Goal: Task Accomplishment & Management: Manage account settings

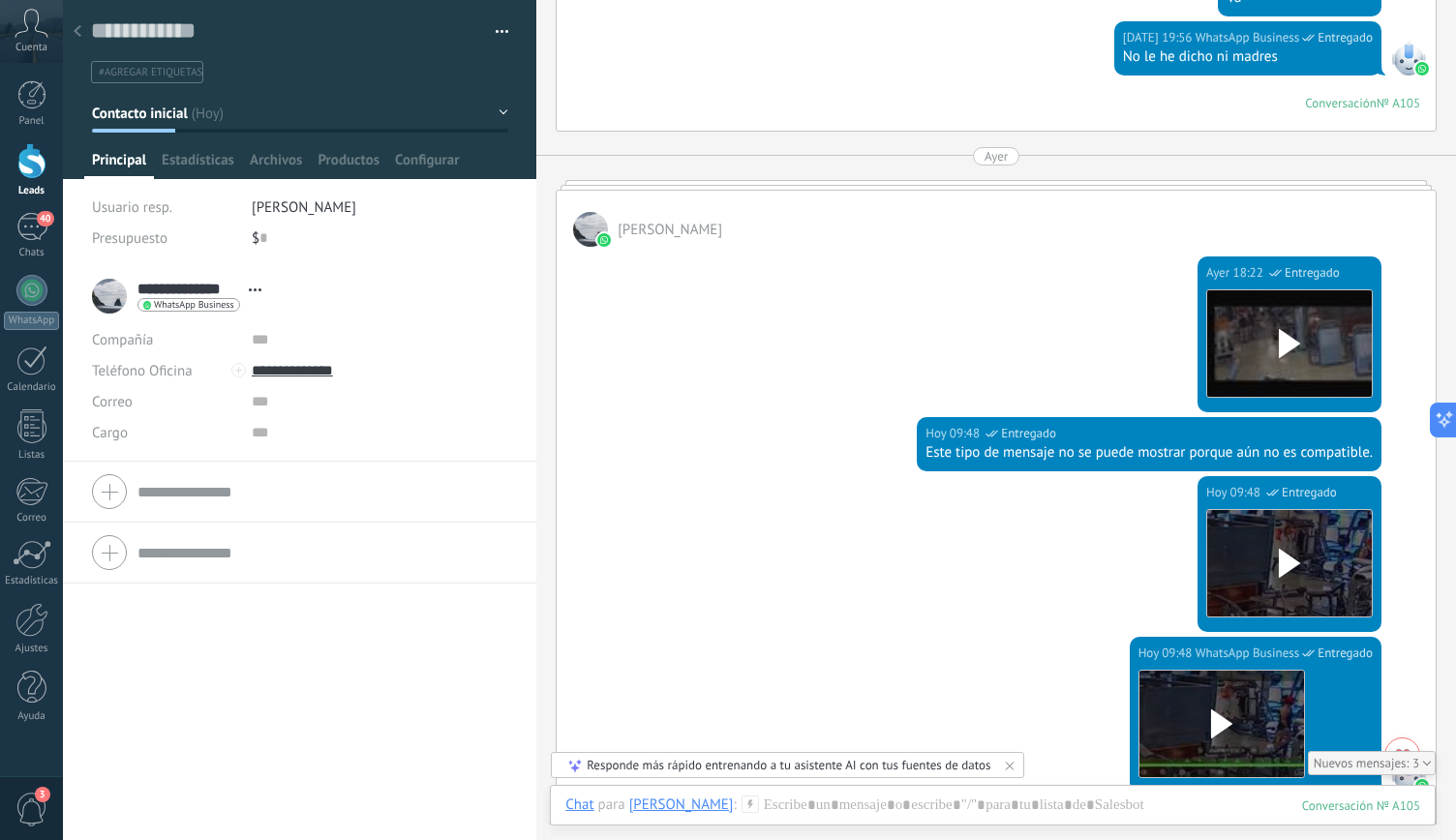
click at [503, 108] on div at bounding box center [300, 90] width 474 height 180
click at [499, 109] on button "Contacto inicial" at bounding box center [300, 113] width 417 height 35
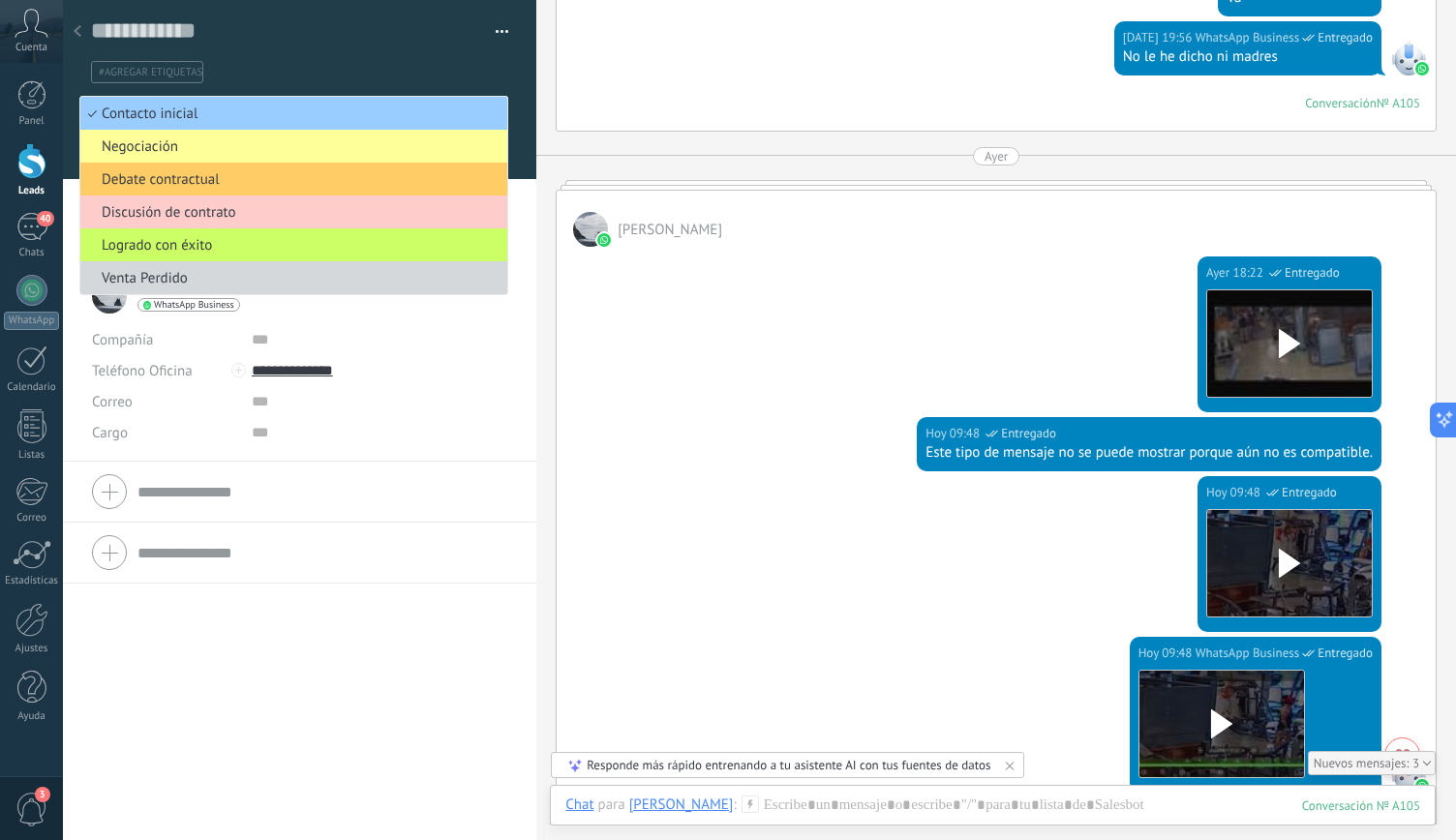
click at [509, 60] on div "Guardar y crear Imprimir Administrar etiquetas Exportar a excel" at bounding box center [300, 41] width 474 height 83
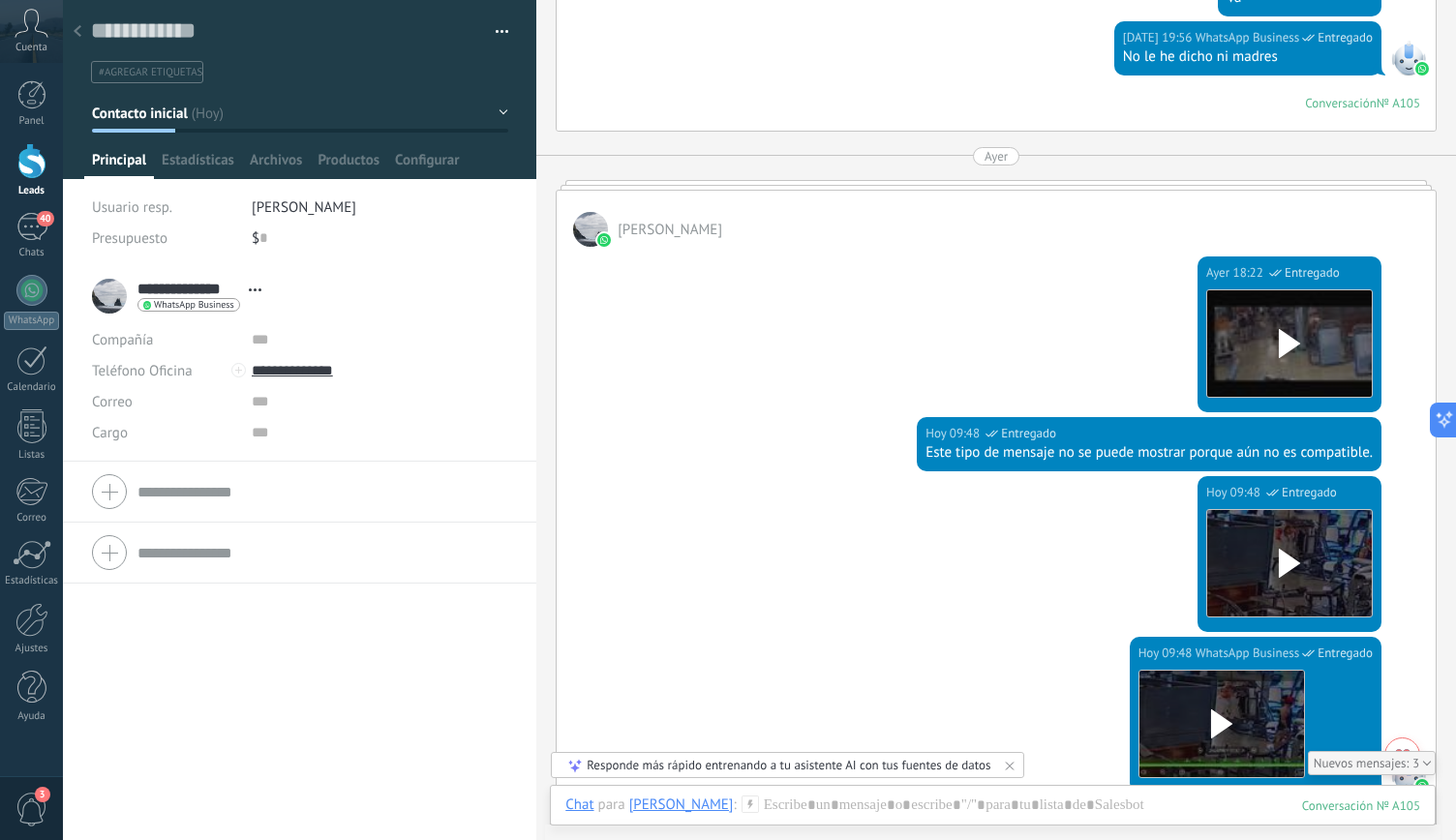
click at [23, 163] on div at bounding box center [32, 161] width 29 height 36
